Goal: Information Seeking & Learning: Learn about a topic

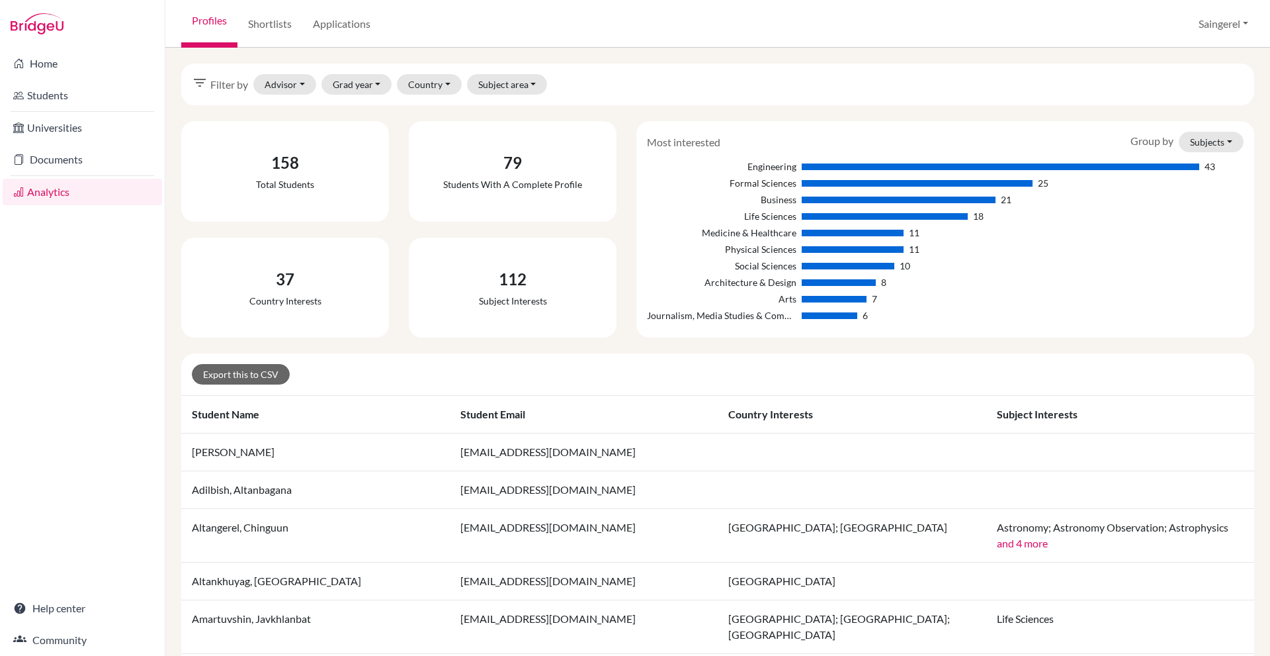
drag, startPoint x: 0, startPoint y: 0, endPoint x: 598, endPoint y: 193, distance: 628.3
click at [598, 193] on div "79 Students with a complete profile" at bounding box center [512, 171] width 197 height 90
click at [454, 281] on div "112 Subject interests" at bounding box center [512, 288] width 197 height 90
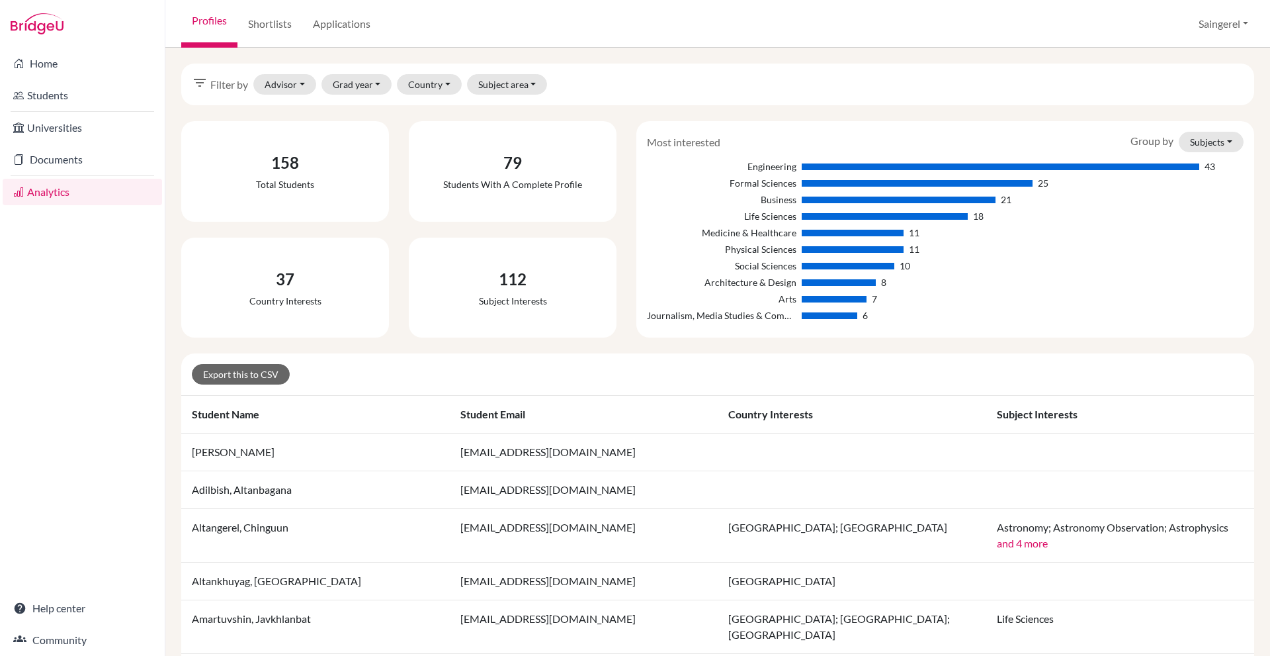
drag, startPoint x: 479, startPoint y: 264, endPoint x: 601, endPoint y: 300, distance: 126.9
click at [601, 300] on div "112 Subject interests" at bounding box center [512, 288] width 197 height 90
click at [292, 81] on button "Advisor" at bounding box center [284, 84] width 63 height 21
click at [301, 109] on span "Indree, Saingerel" at bounding box center [334, 113] width 128 height 16
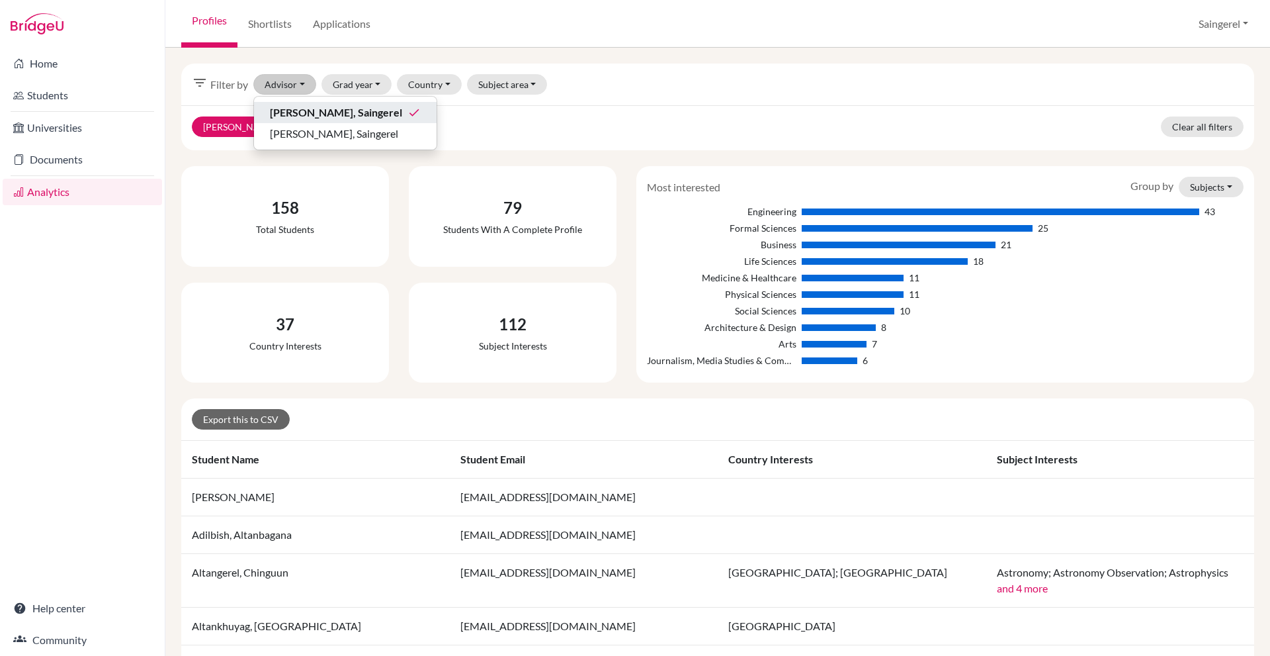
click at [449, 144] on div "Indree, Saingerel clear Clear all filters" at bounding box center [717, 127] width 1073 height 45
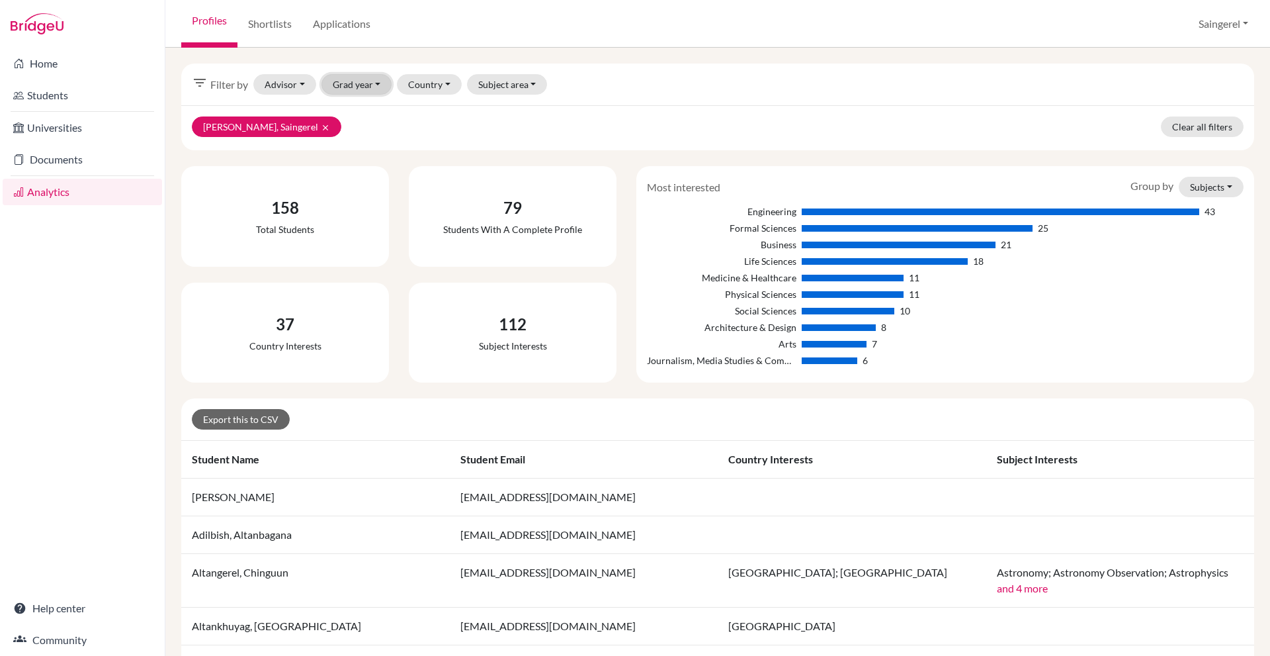
click at [352, 90] on button "Grad year" at bounding box center [357, 84] width 71 height 21
click at [368, 122] on button "2026" at bounding box center [374, 112] width 105 height 21
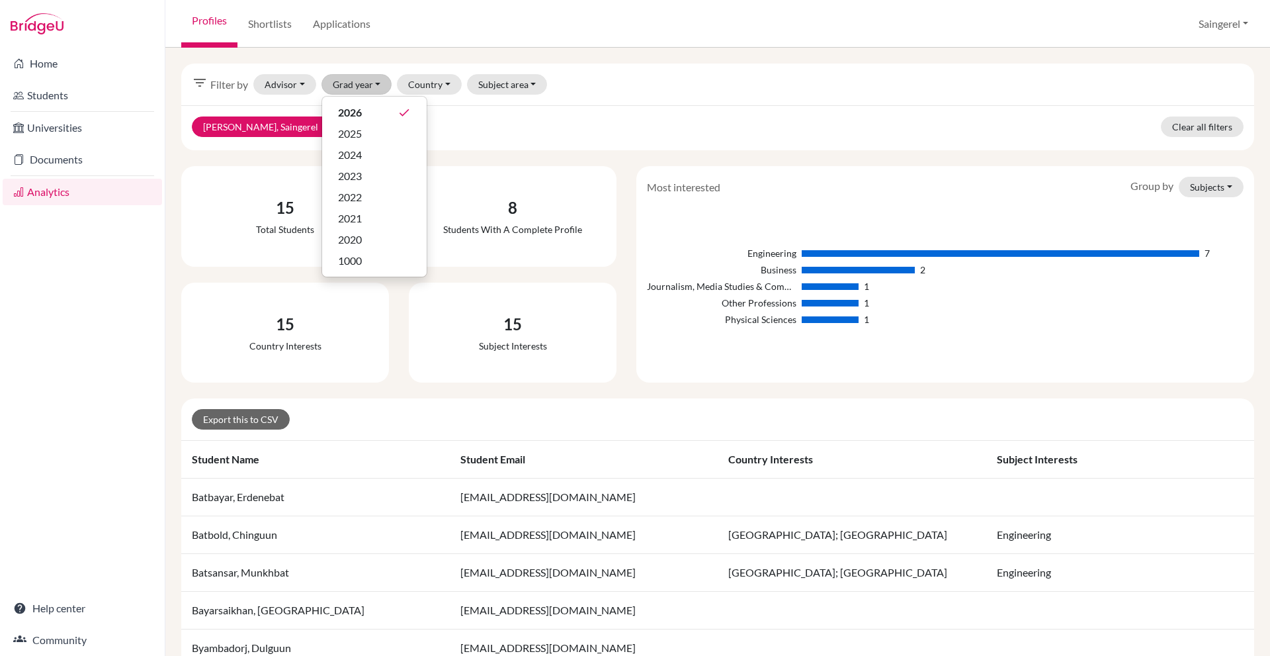
click at [580, 139] on div "Indree, Saingerel clear 2026 clear Clear all filters" at bounding box center [717, 127] width 1073 height 45
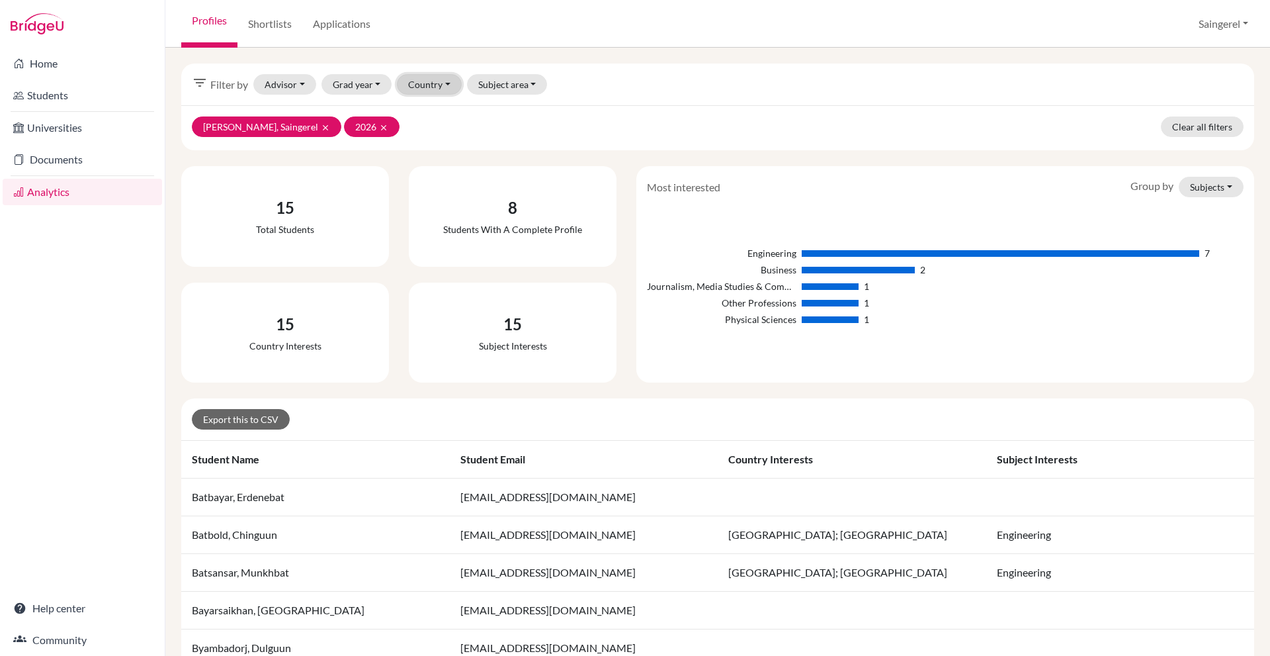
click at [444, 93] on button "Country" at bounding box center [429, 84] width 65 height 21
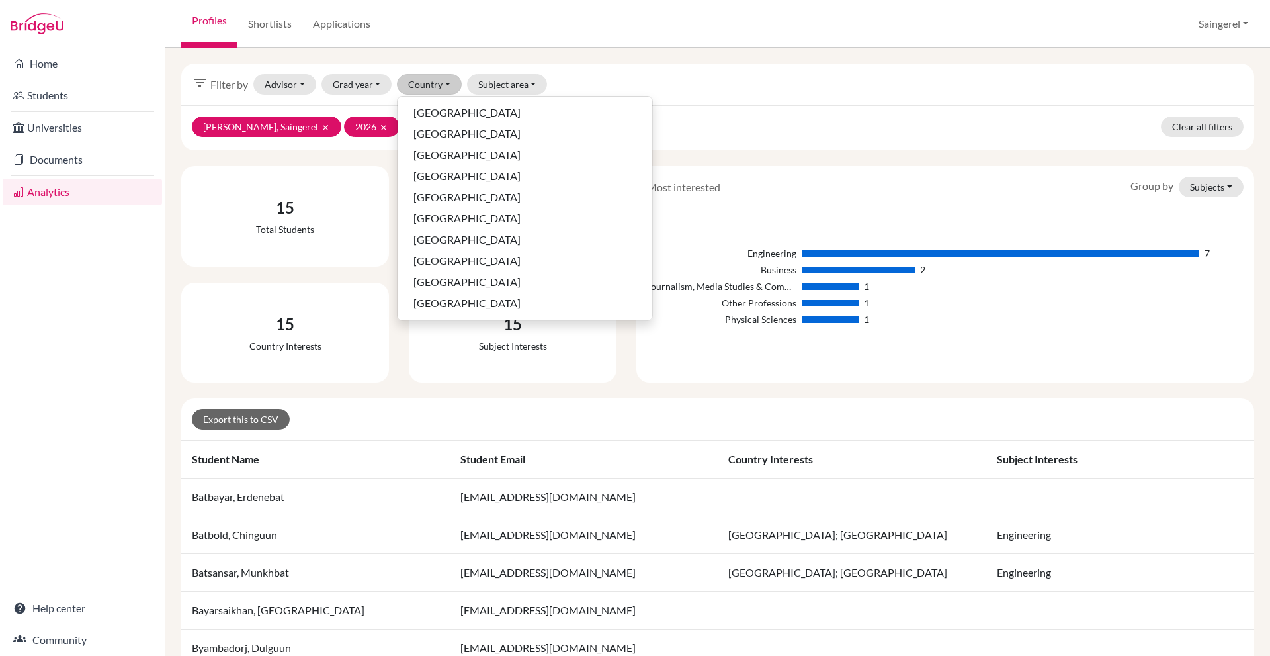
click at [644, 128] on div "Indree, Saingerel clear 2026 clear Clear all filters" at bounding box center [717, 127] width 1073 height 45
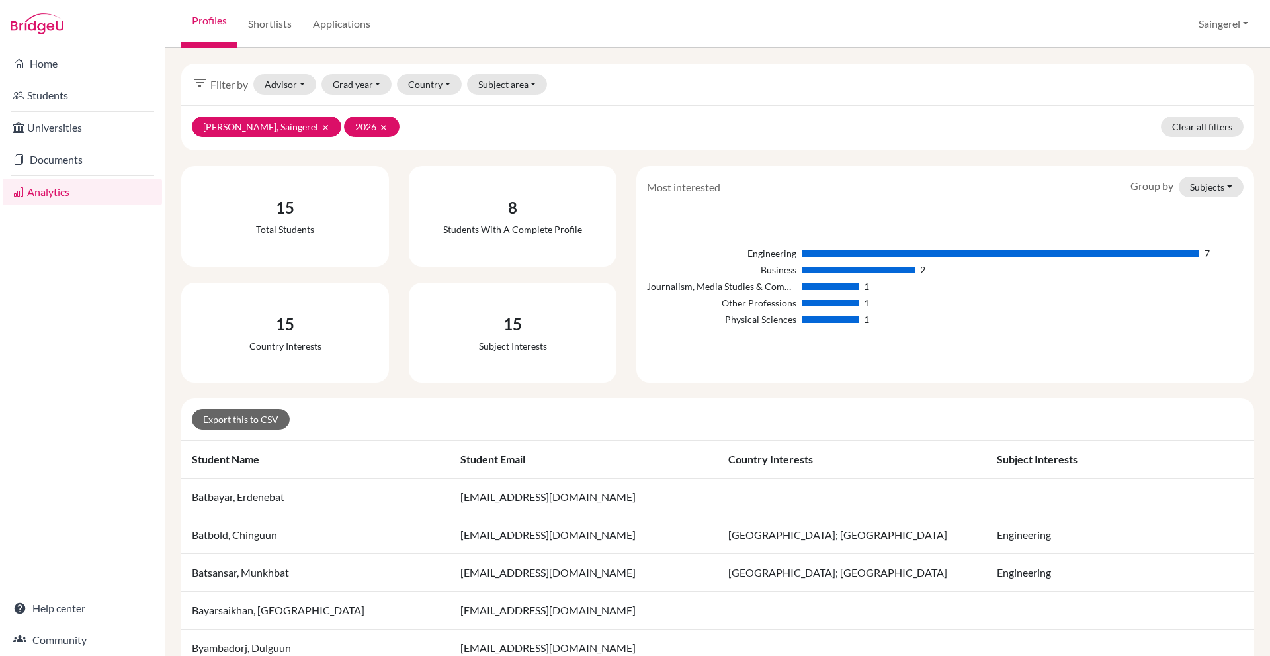
click at [545, 77] on div "Subject area Architecture & Design Arts Business Education Engineering Formal S…" at bounding box center [507, 84] width 81 height 21
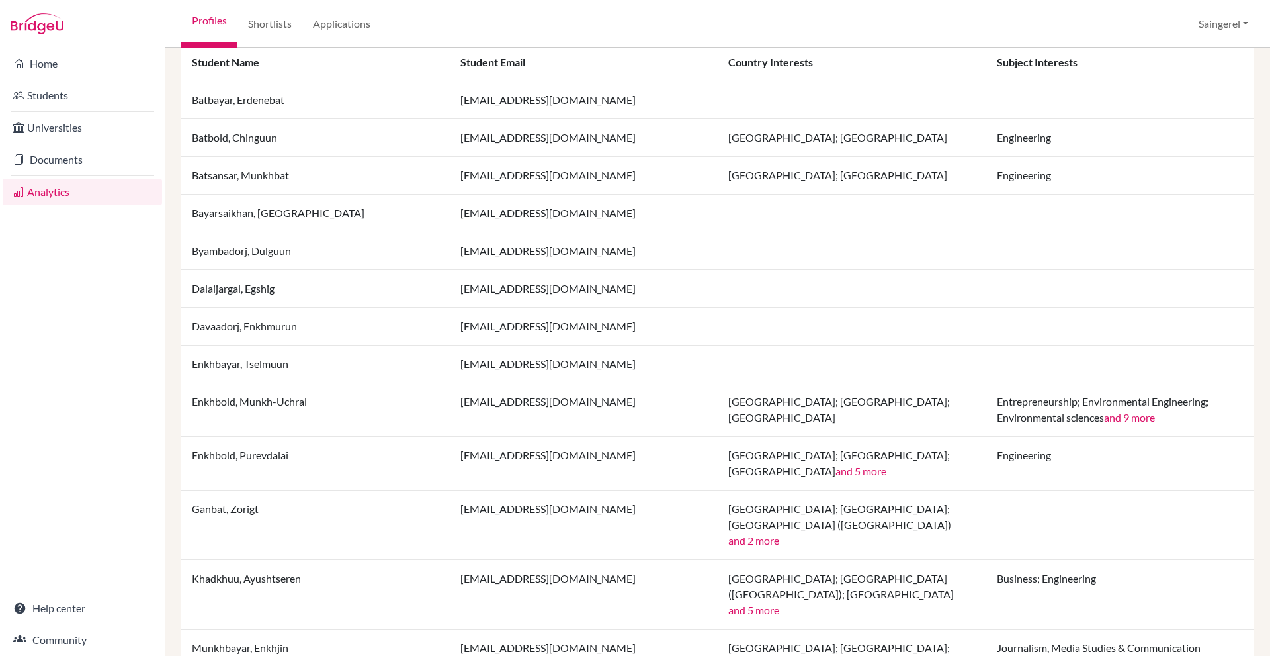
scroll to position [436, 0]
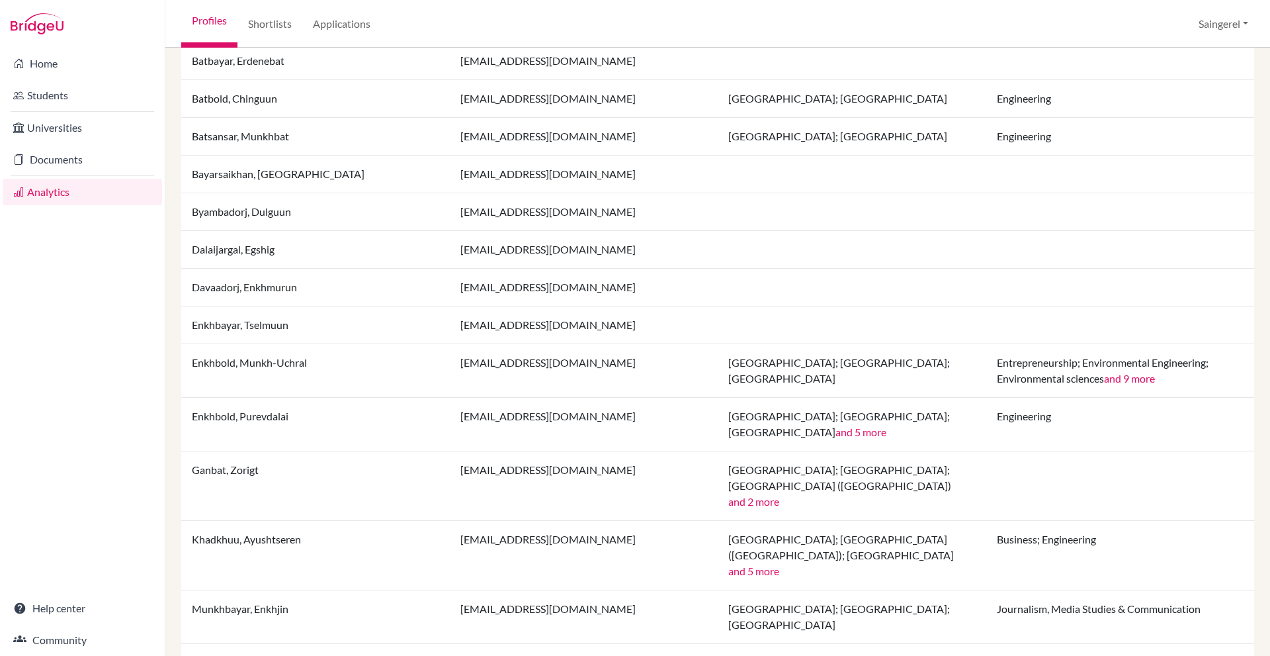
click at [1005, 26] on div "Profiles Shortlists Applications Saingerel Profile School Settings Log out" at bounding box center [717, 24] width 1105 height 48
click at [76, 93] on link "Students" at bounding box center [82, 95] width 159 height 26
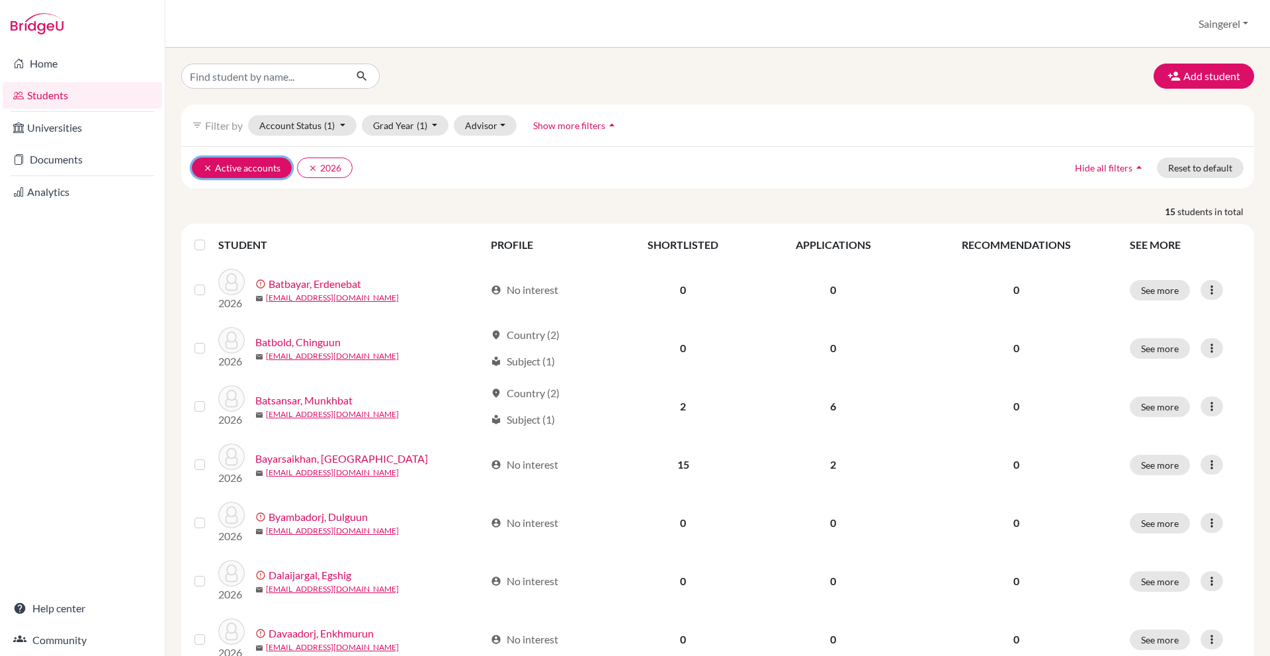
click at [208, 165] on icon "clear" at bounding box center [207, 167] width 9 height 9
click at [322, 125] on button "Account Status" at bounding box center [294, 125] width 93 height 21
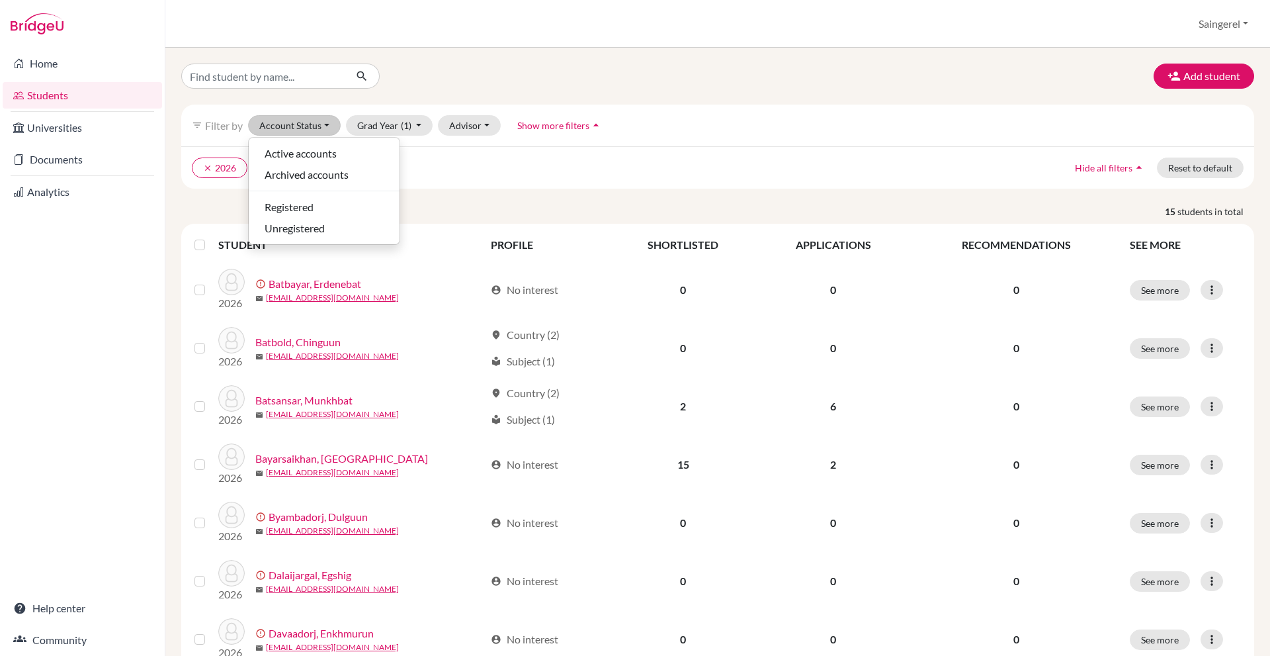
click at [509, 210] on p "15 students in total" at bounding box center [717, 211] width 1093 height 14
click at [317, 130] on button "Account Status" at bounding box center [294, 125] width 93 height 21
click at [506, 126] on button "Show more filters arrow_drop_up" at bounding box center [560, 125] width 108 height 21
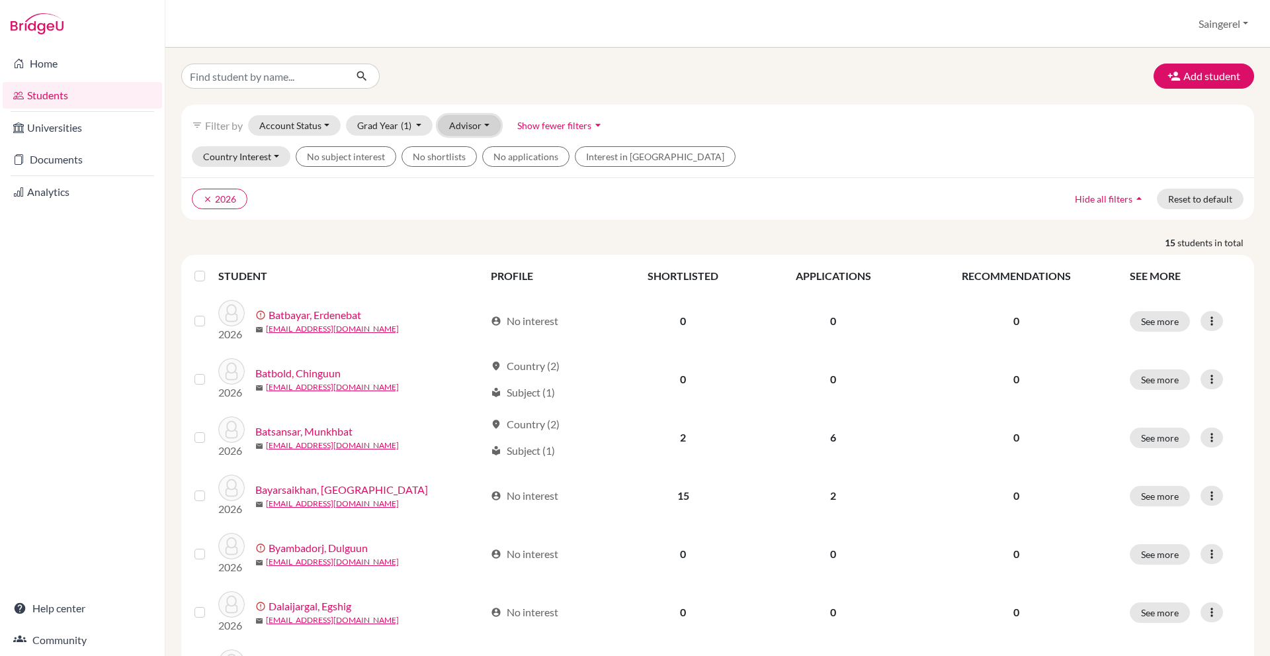
click at [474, 130] on button "Advisor" at bounding box center [469, 125] width 63 height 21
click at [529, 136] on div "filter_list Filter by Account Status Active accounts Archived accounts Register…" at bounding box center [717, 126] width 1073 height 42
click at [537, 131] on button "Show fewer filters arrow_drop_down" at bounding box center [561, 125] width 110 height 21
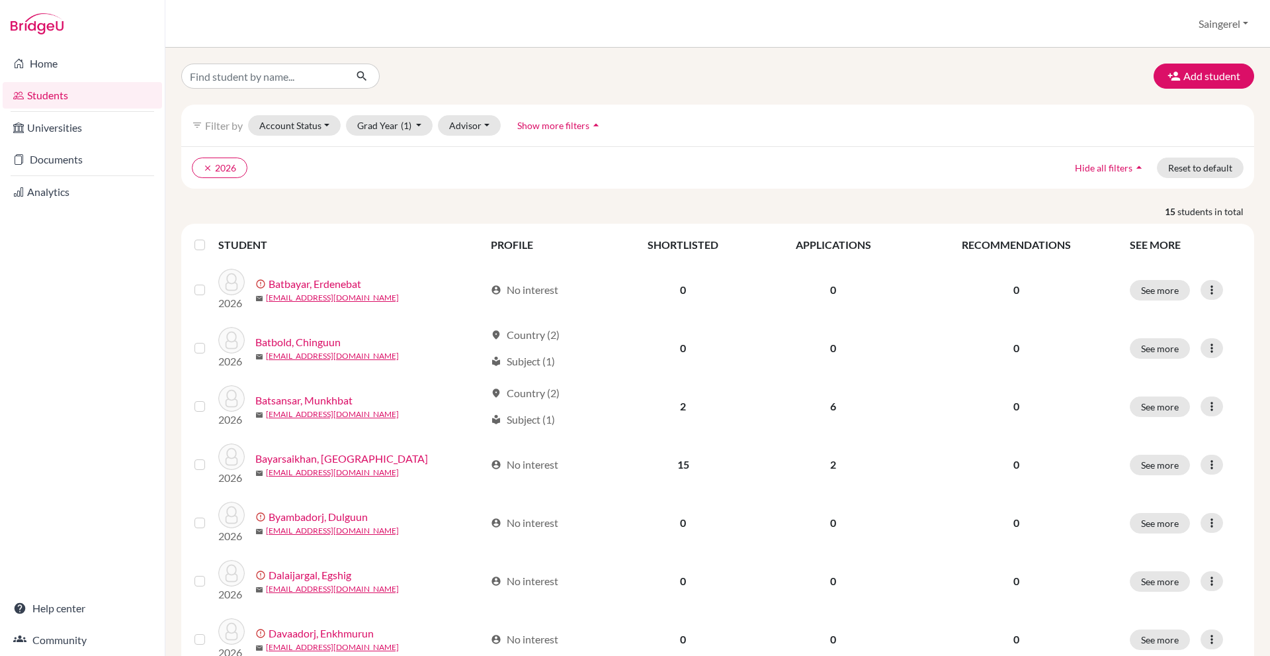
click at [537, 131] on button "Show more filters arrow_drop_up" at bounding box center [560, 125] width 108 height 21
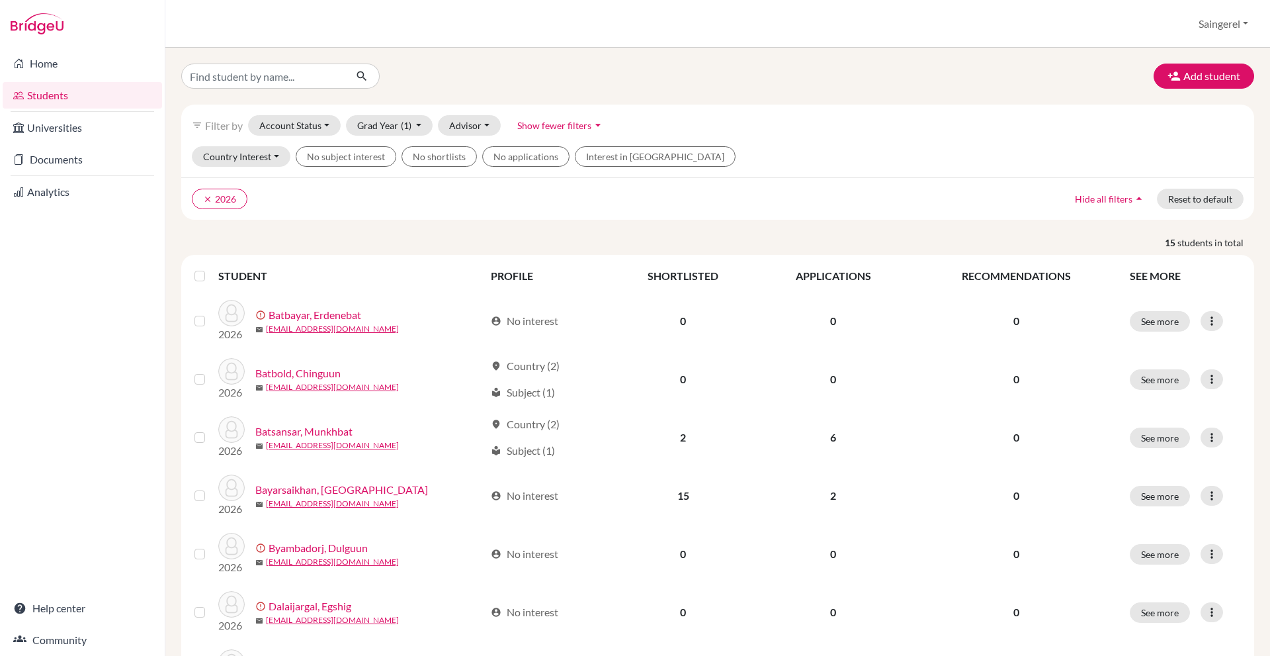
click at [540, 132] on button "Show fewer filters arrow_drop_down" at bounding box center [561, 125] width 110 height 21
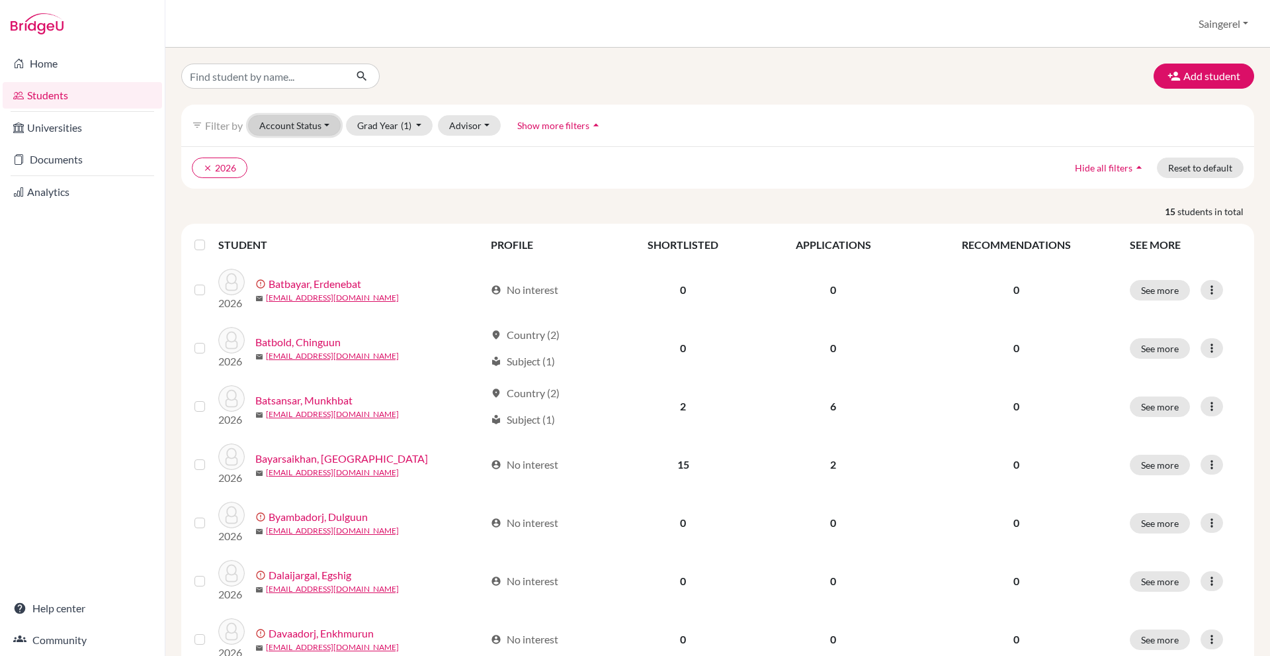
click at [335, 122] on button "Account Status" at bounding box center [294, 125] width 93 height 21
click at [327, 224] on div "Unregistered" at bounding box center [324, 228] width 119 height 16
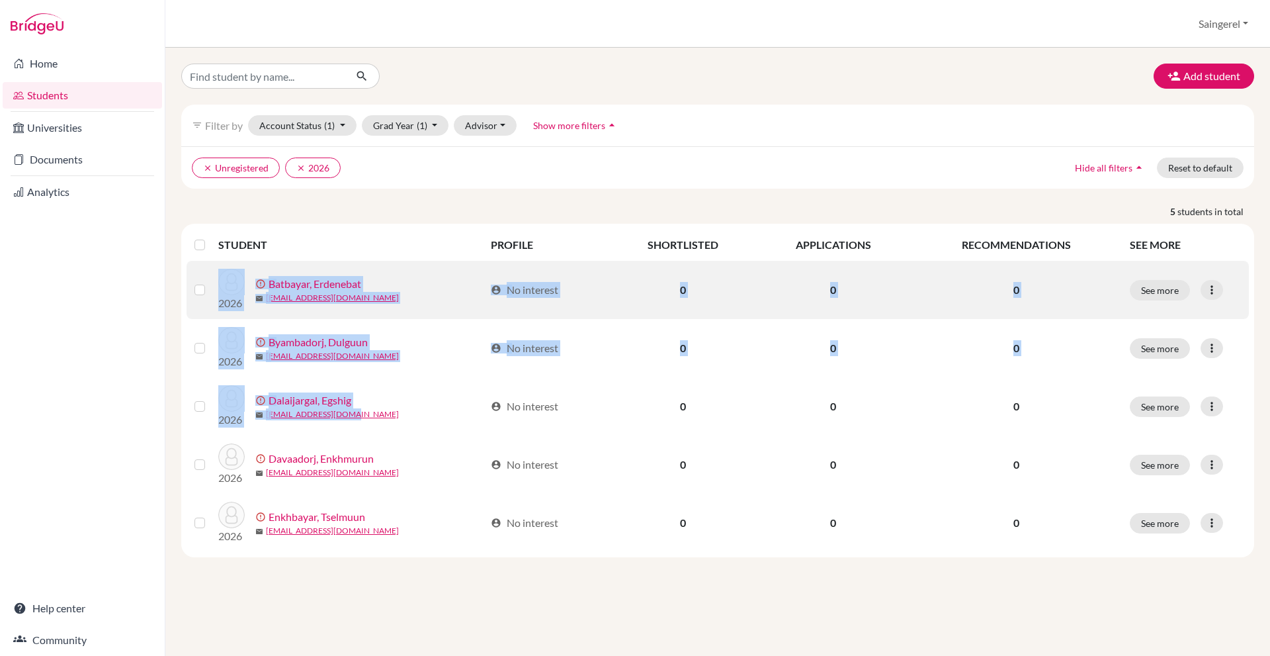
drag, startPoint x: 279, startPoint y: 379, endPoint x: 208, endPoint y: 281, distance: 121.2
click at [208, 281] on tbody "2026 error_outline Batbayar, Erdenebat mail erdenebatbatbayar1@gmail.com accoun…" at bounding box center [718, 406] width 1062 height 291
click at [425, 286] on div "error_outline Batbayar, Erdenebat" at bounding box center [370, 284] width 230 height 16
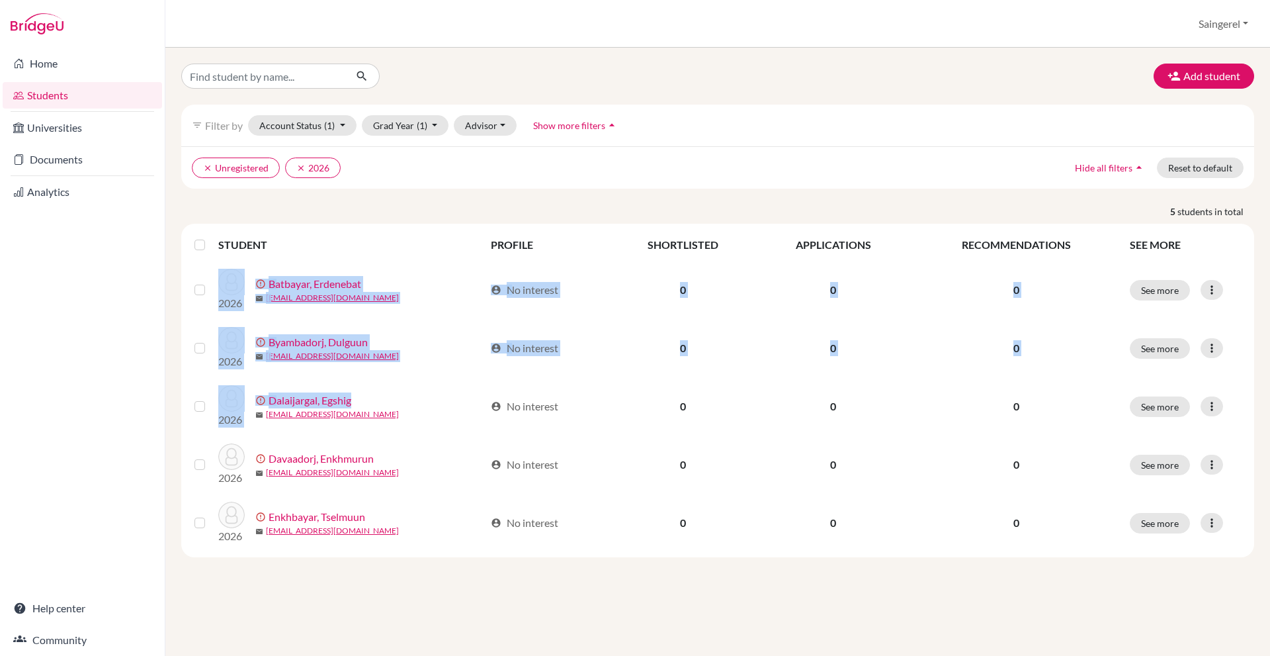
drag, startPoint x: 379, startPoint y: 389, endPoint x: 179, endPoint y: 287, distance: 224.3
click at [192, 292] on tbody "2026 error_outline Batbayar, Erdenebat mail erdenebatbatbayar1@gmail.com accoun…" at bounding box center [718, 406] width 1062 height 291
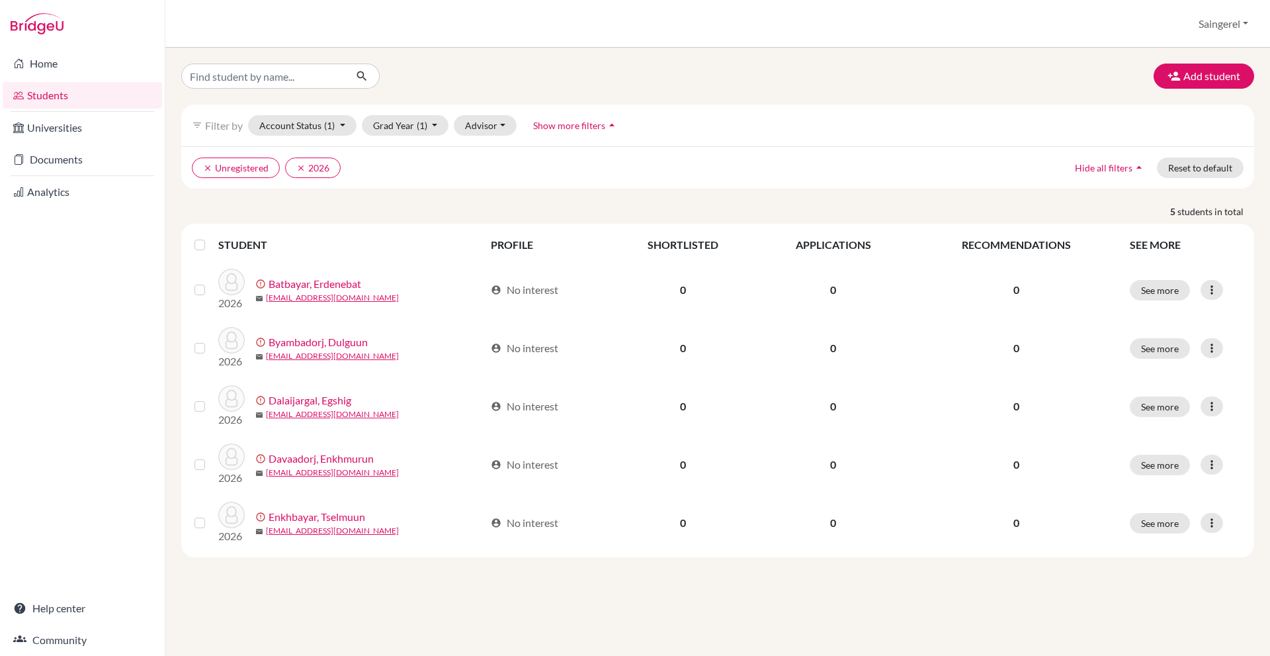
click at [170, 286] on div "Add student filter_list Filter by Account Status (1) Active accounts Archived a…" at bounding box center [717, 352] width 1105 height 608
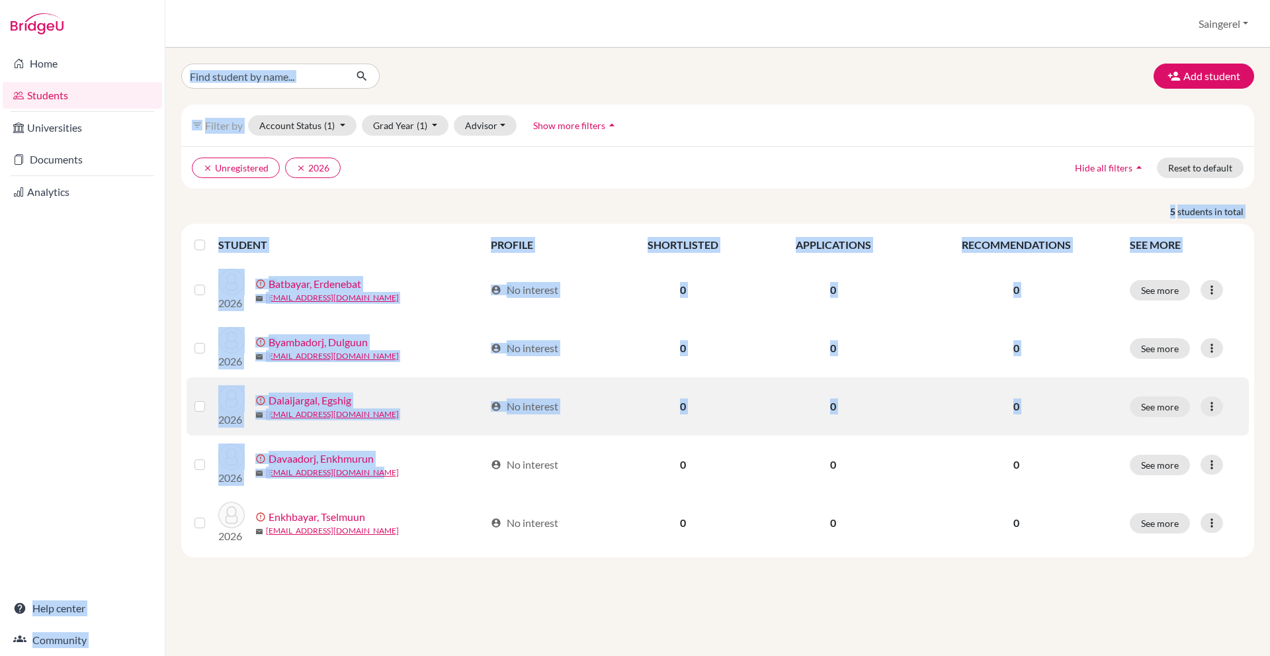
drag, startPoint x: 404, startPoint y: 465, endPoint x: 187, endPoint y: 431, distance: 219.6
click at [165, 424] on div "Home Students Universities Documents Analytics Help center Community Students o…" at bounding box center [635, 328] width 1270 height 656
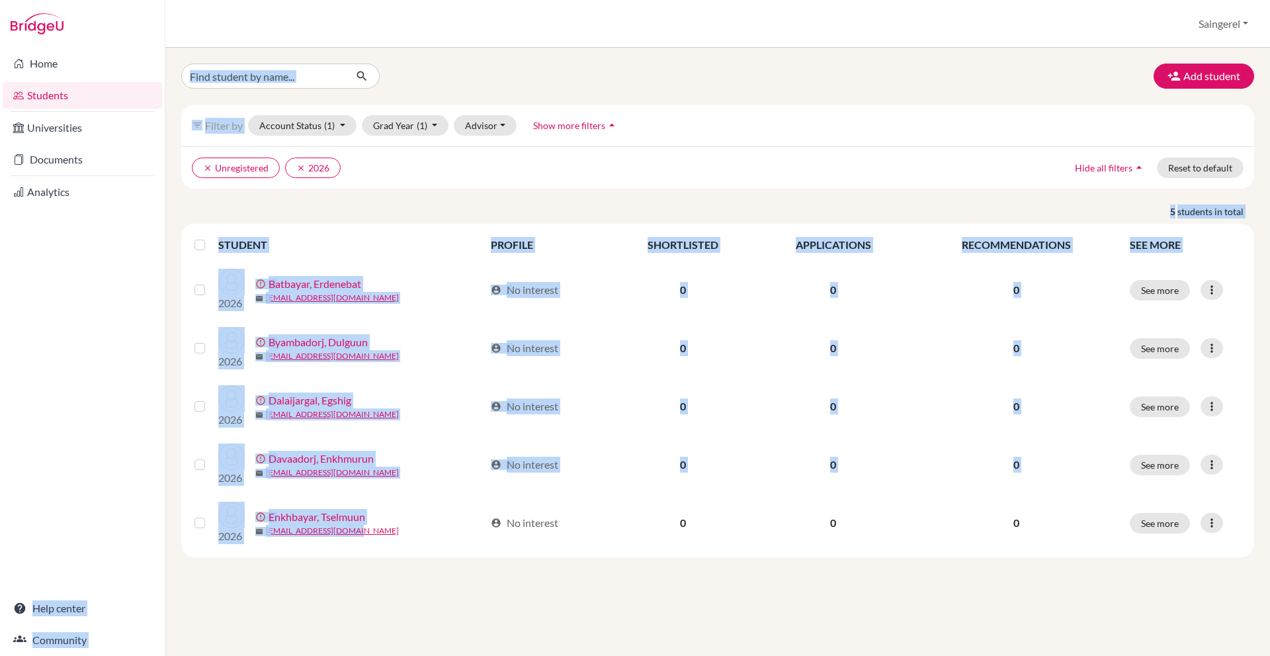
drag, startPoint x: 393, startPoint y: 532, endPoint x: 153, endPoint y: 492, distance: 243.5
click at [130, 486] on div "Home Students Universities Documents Analytics Help center Community Students o…" at bounding box center [635, 328] width 1270 height 656
click at [458, 552] on div "STUDENT PROFILE SHORTLISTED APPLICATIONS RECOMMENDATIONS SEE MORE 2026 error_ou…" at bounding box center [717, 390] width 1073 height 333
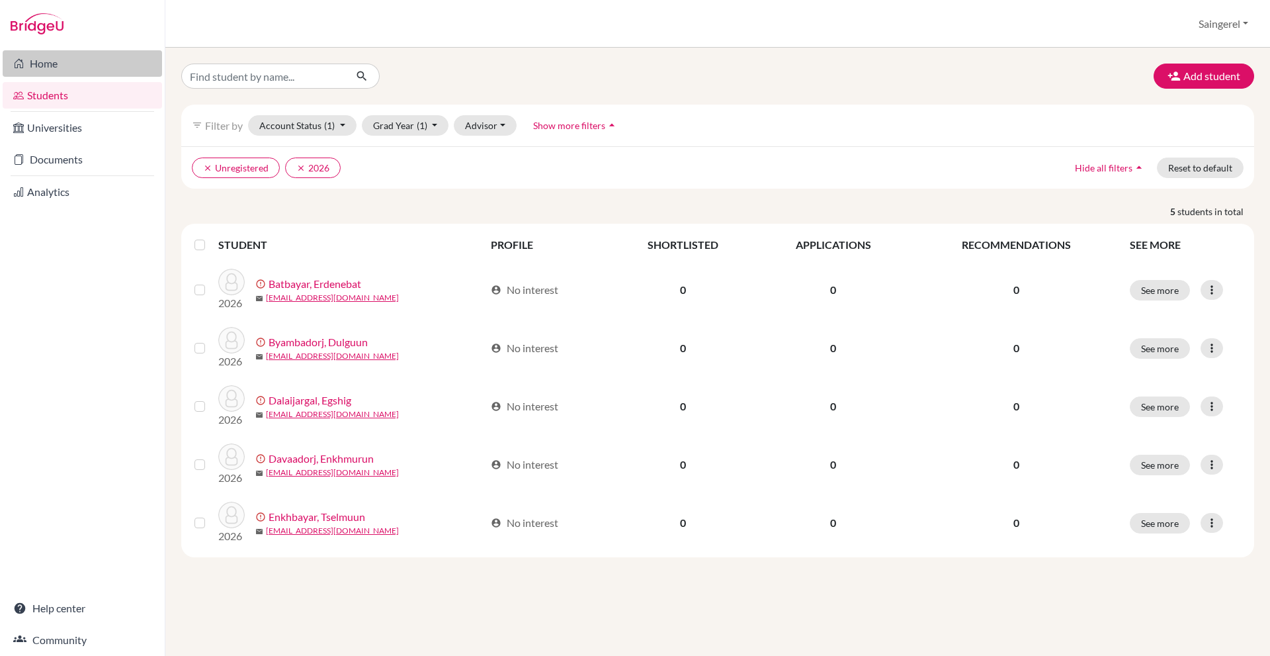
click at [79, 68] on link "Home" at bounding box center [82, 63] width 159 height 26
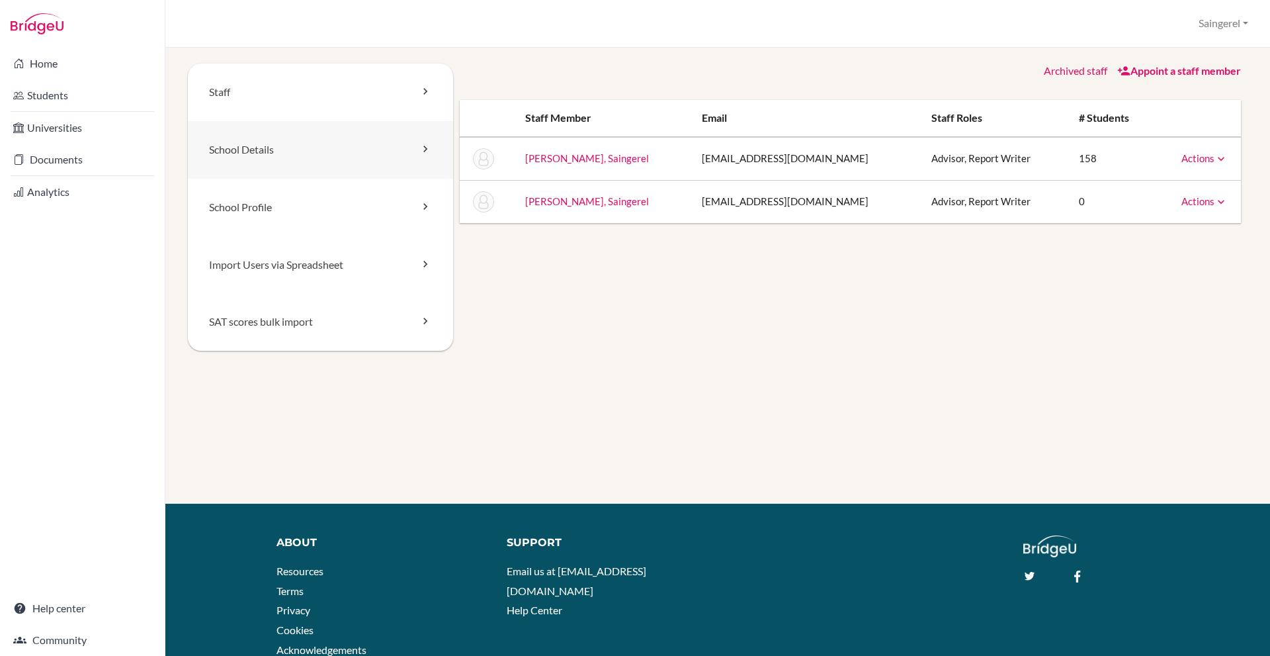
click at [394, 149] on link "School Details" at bounding box center [320, 150] width 265 height 58
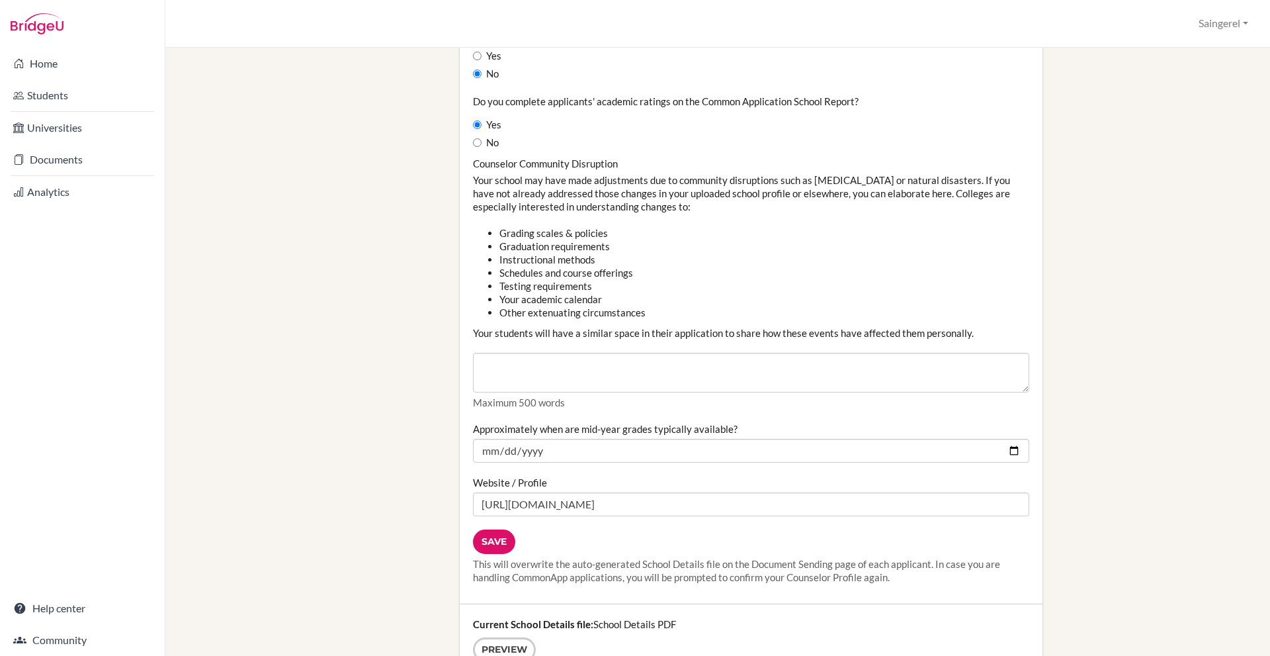
scroll to position [1553, 0]
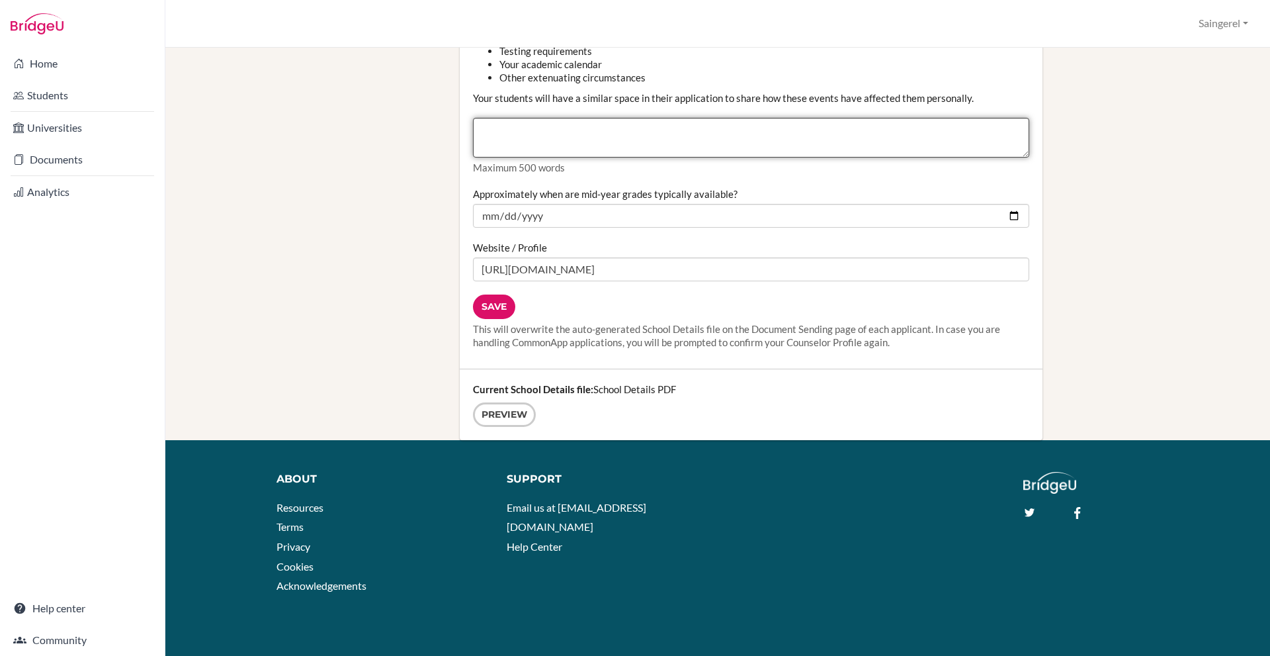
click at [604, 132] on textarea "Counselor Community Disruption" at bounding box center [751, 138] width 556 height 40
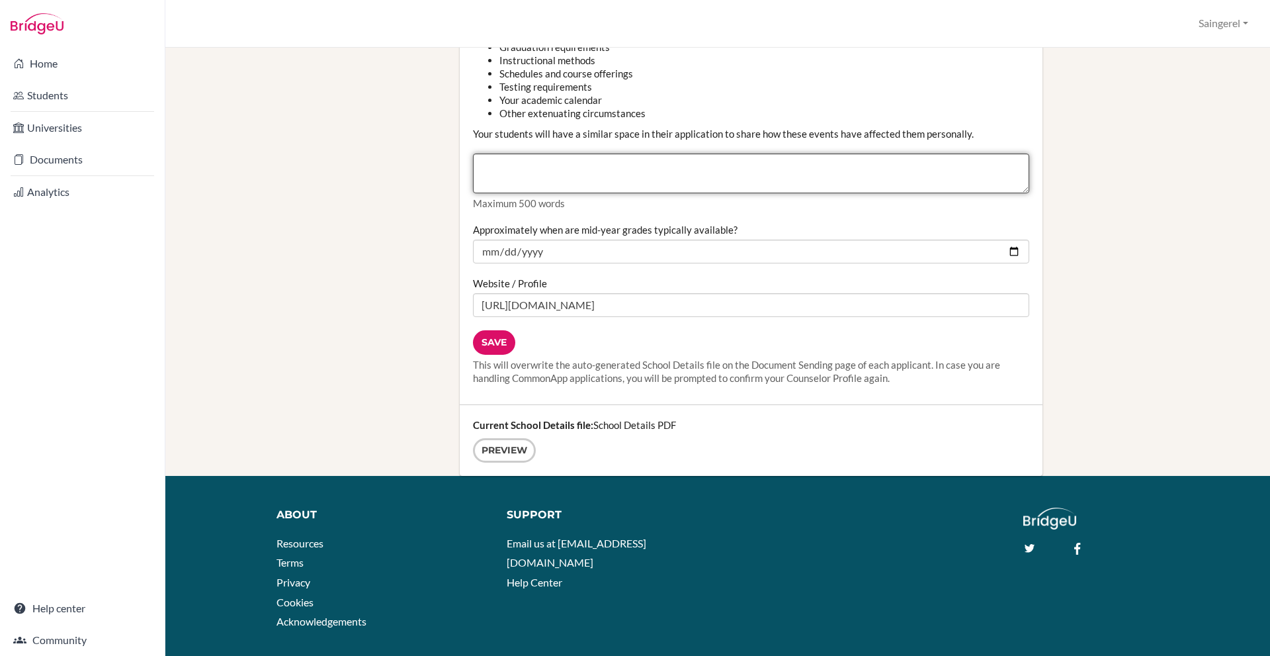
scroll to position [1487, 0]
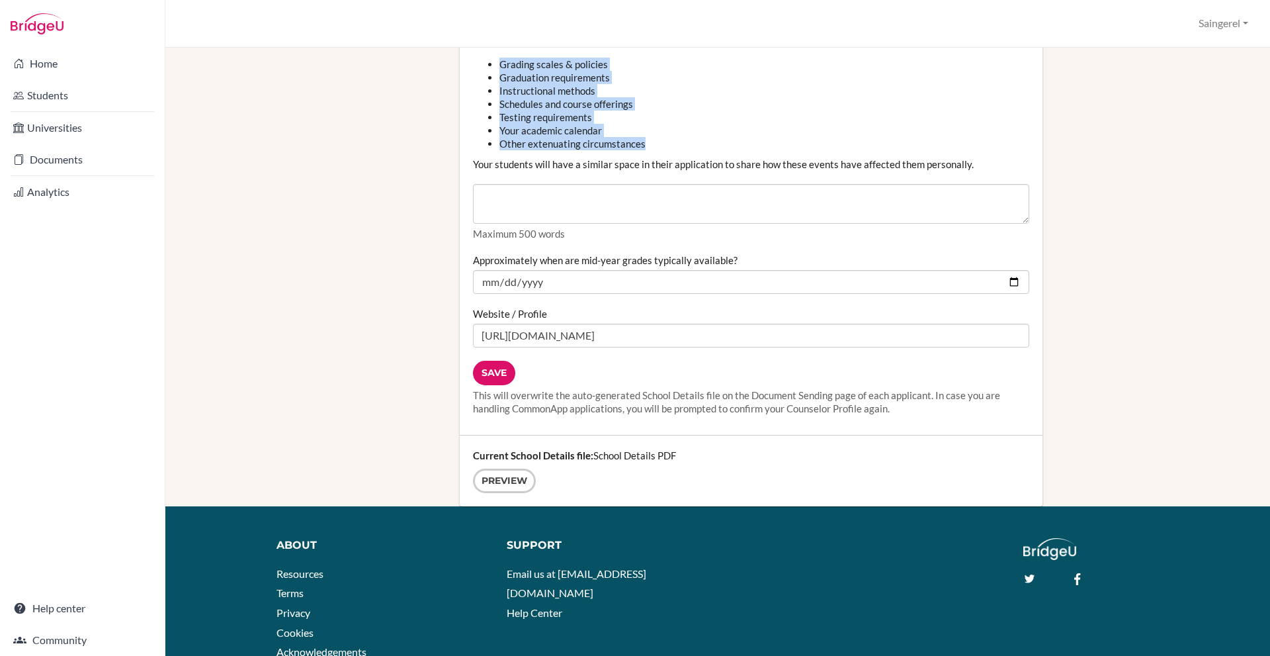
drag, startPoint x: 494, startPoint y: 58, endPoint x: 673, endPoint y: 150, distance: 201.2
click at [673, 150] on ul "Grading scales & policies Graduation requirements Instructional methods Schedul…" at bounding box center [751, 104] width 556 height 93
click at [673, 150] on li "Other extenuating circumstances" at bounding box center [764, 143] width 530 height 13
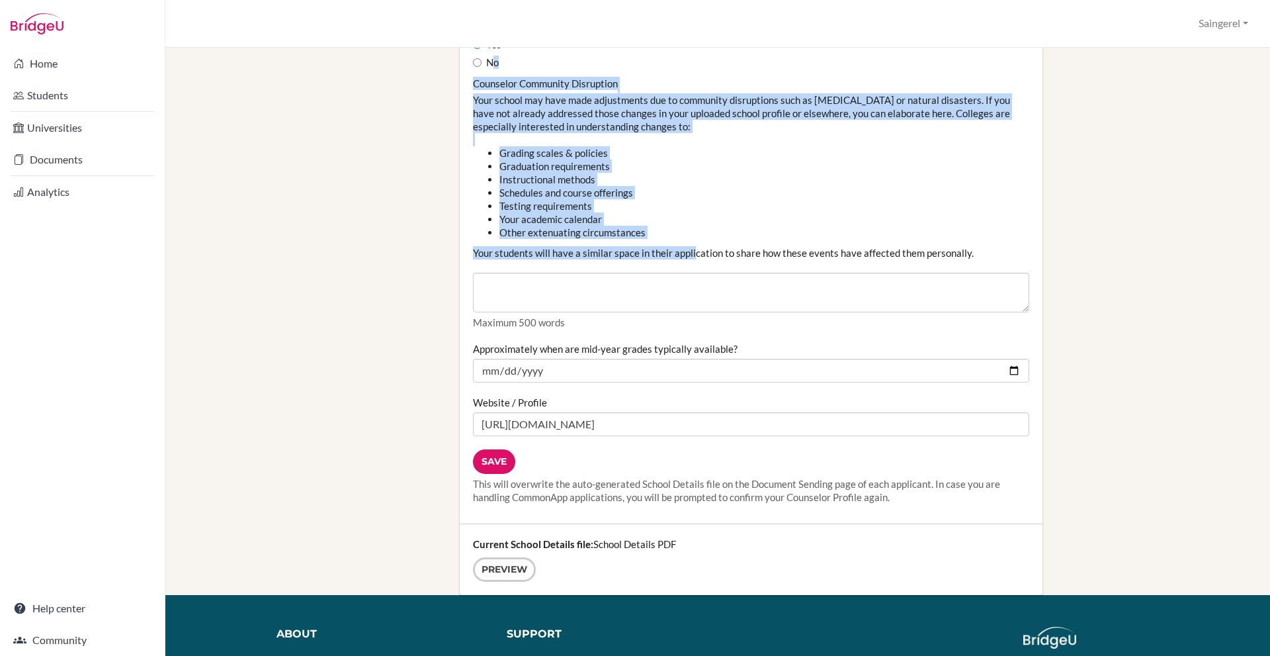
drag, startPoint x: 687, startPoint y: 151, endPoint x: 485, endPoint y: 52, distance: 224.6
click at [485, 52] on div "Do you complete applicants' academic ratings on the Common Application School R…" at bounding box center [751, 199] width 556 height 368
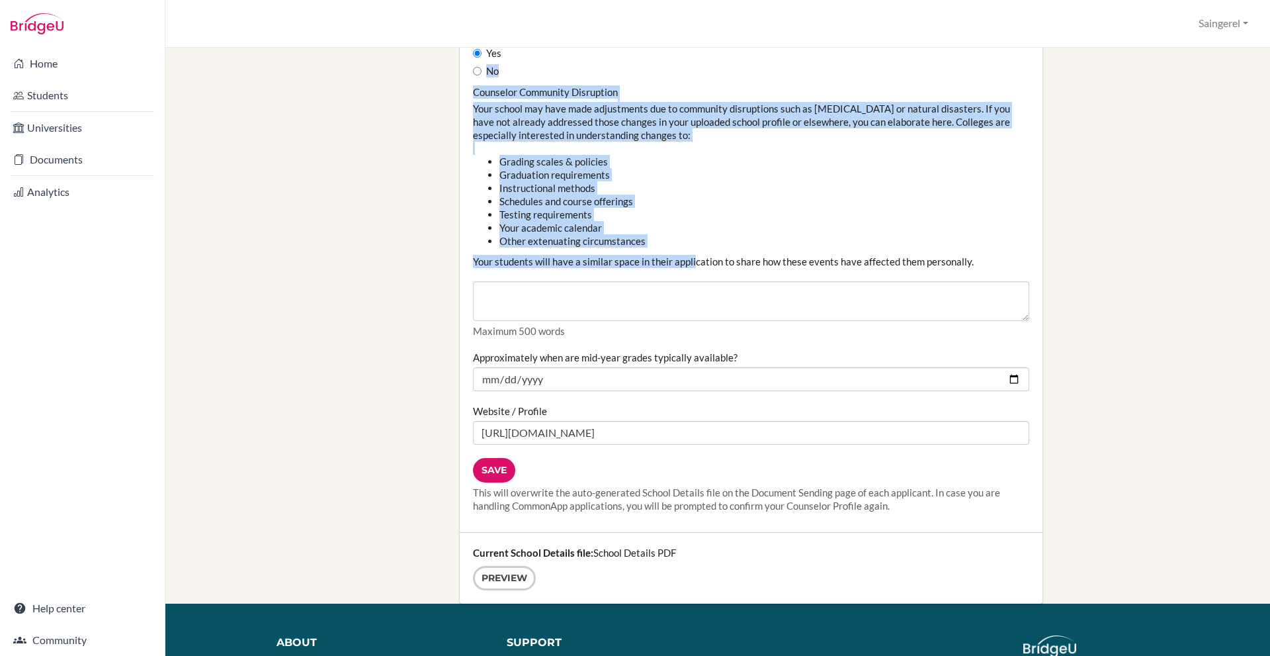
click at [482, 167] on ul "Grading scales & policies Graduation requirements Instructional methods Schedul…" at bounding box center [751, 201] width 556 height 93
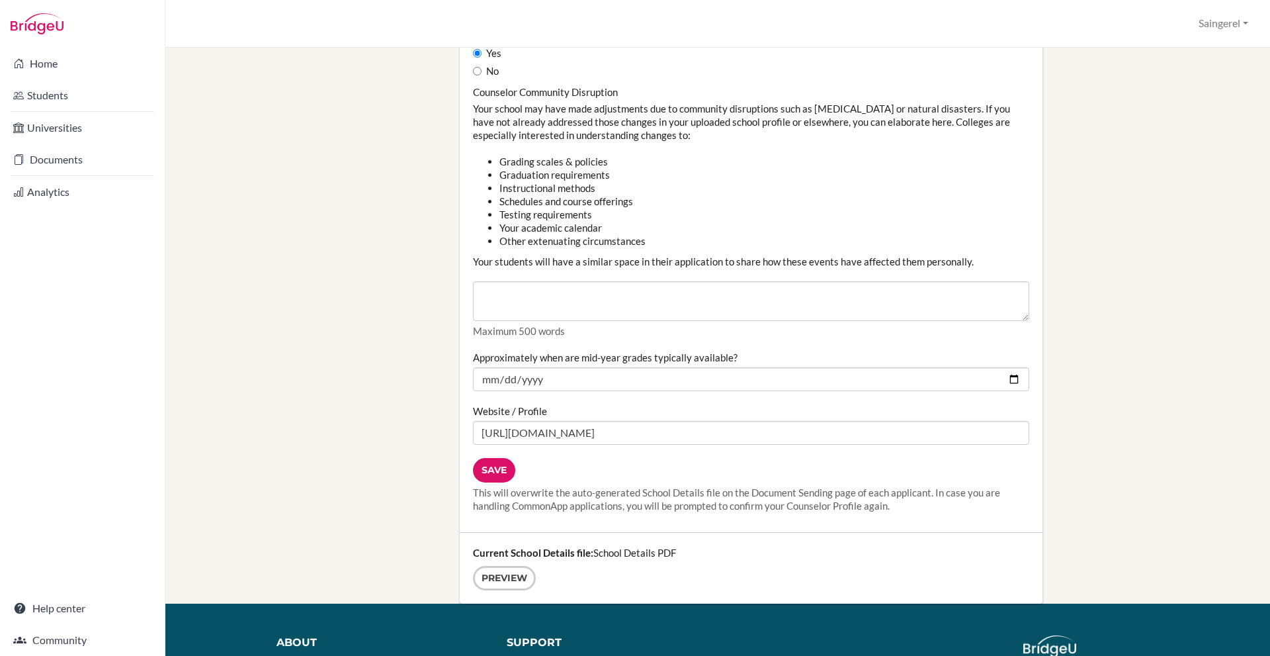
drag, startPoint x: 471, startPoint y: 79, endPoint x: 973, endPoint y: 259, distance: 533.4
click at [973, 259] on div "Do you complete applicants' academic ratings on the Common Application School R…" at bounding box center [751, 207] width 556 height 368
click at [973, 259] on div "Counselor Community Disruption Your school may have made adjustments due to com…" at bounding box center [751, 211] width 556 height 252
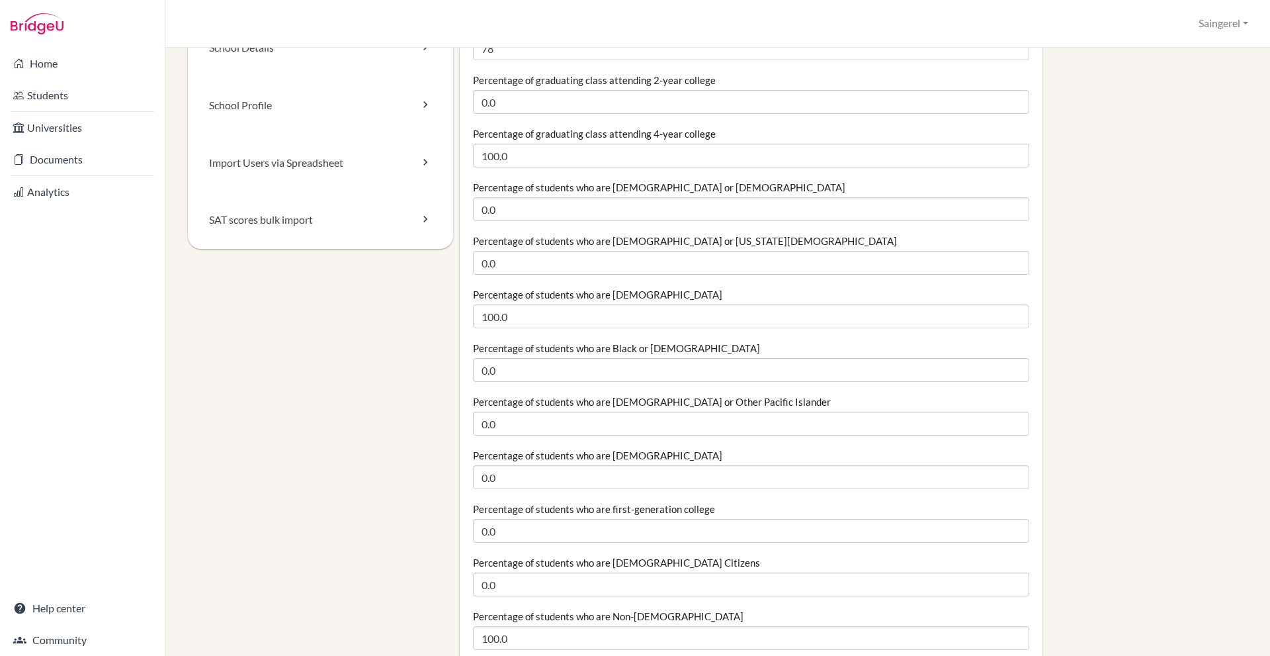
scroll to position [0, 0]
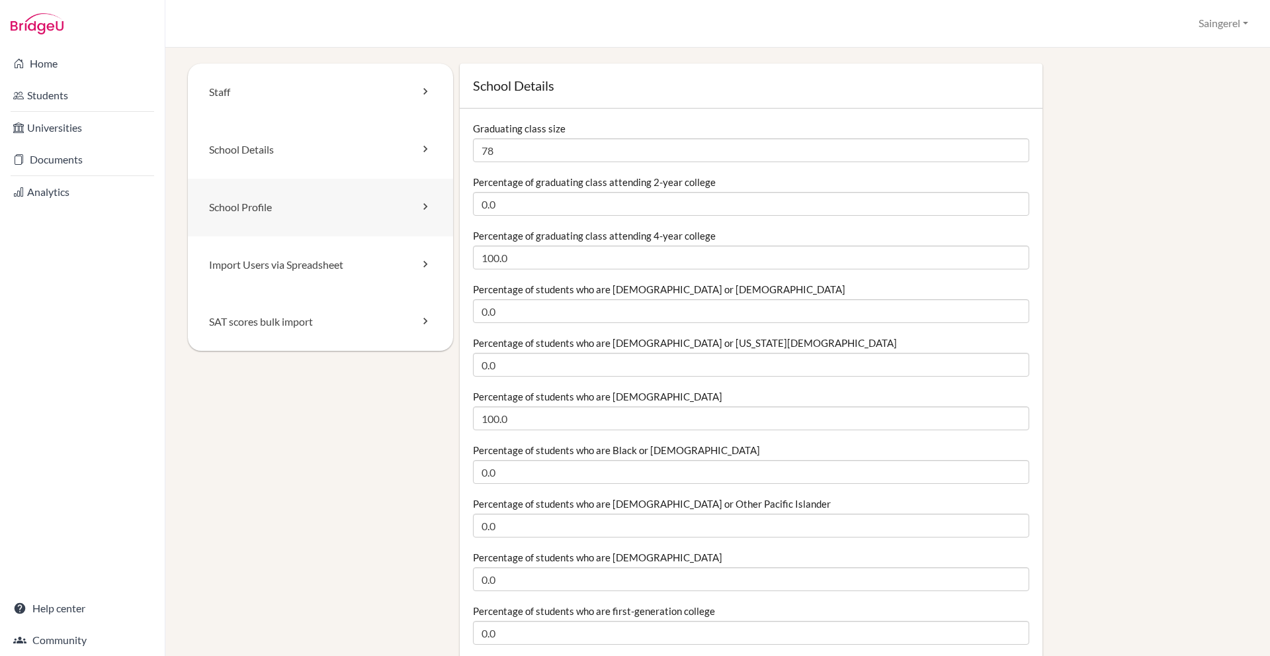
click at [422, 202] on icon at bounding box center [425, 206] width 13 height 13
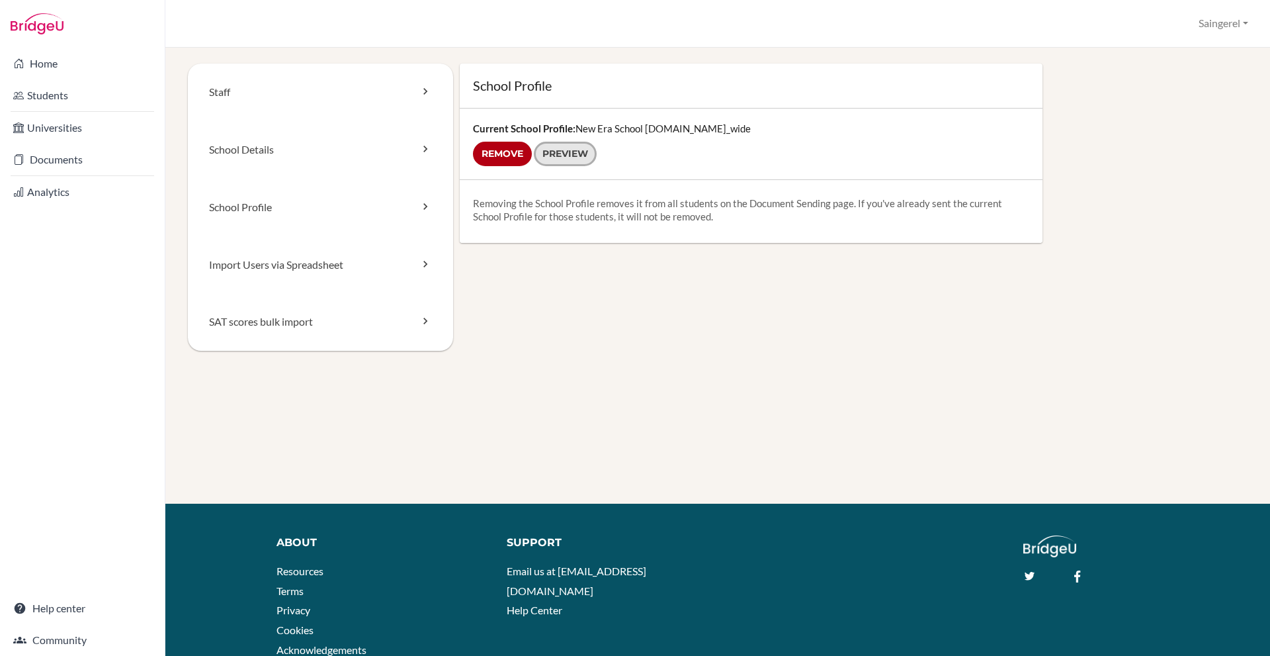
click at [578, 150] on link "Preview" at bounding box center [565, 154] width 63 height 24
click at [95, 52] on link "Home" at bounding box center [82, 63] width 159 height 26
